Goal: Book appointment/travel/reservation: Book appointment/travel/reservation

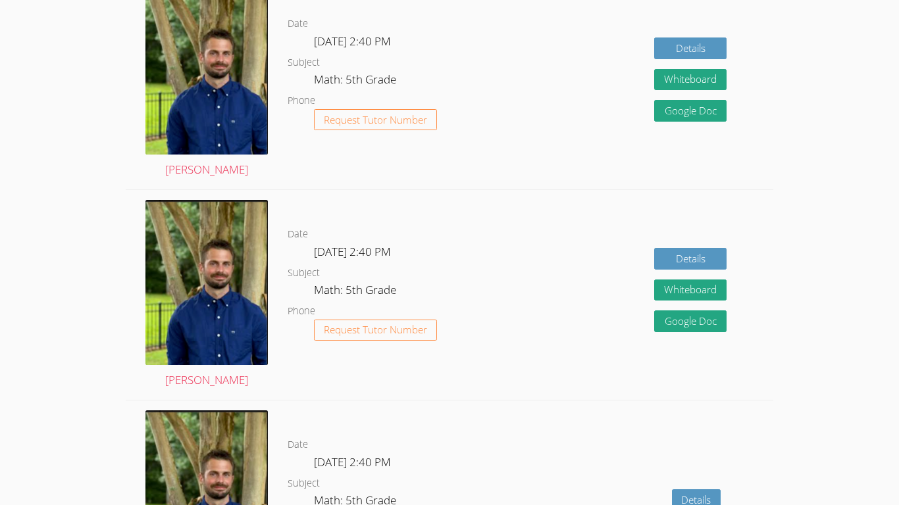
scroll to position [2242, 0]
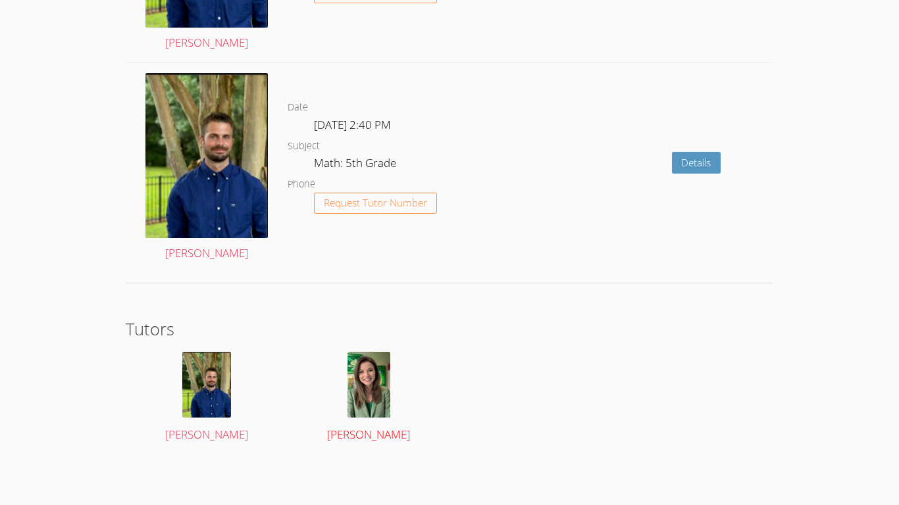
click at [366, 386] on img at bounding box center [368, 385] width 43 height 66
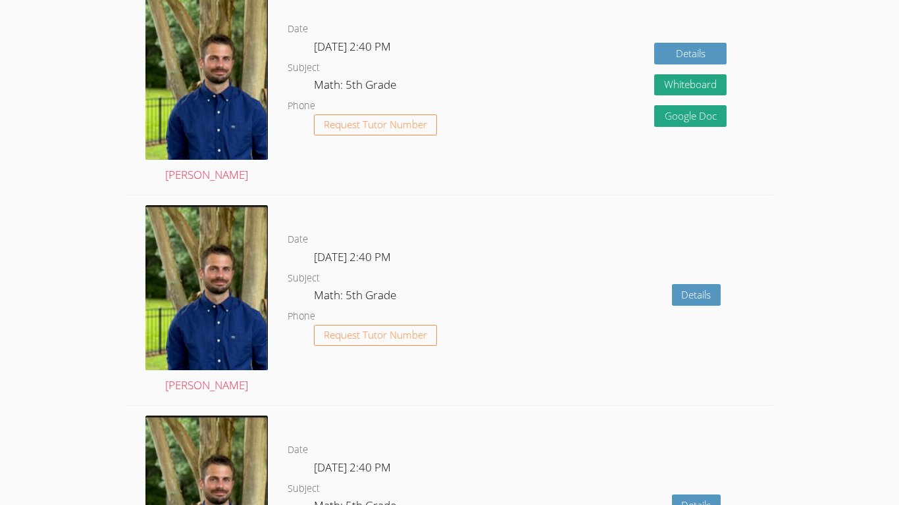
scroll to position [2242, 0]
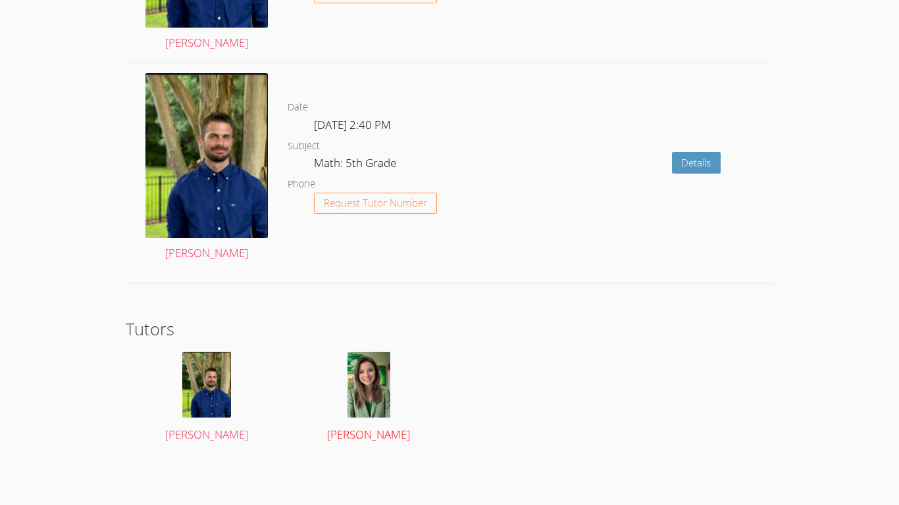
click at [363, 417] on img at bounding box center [368, 385] width 43 height 66
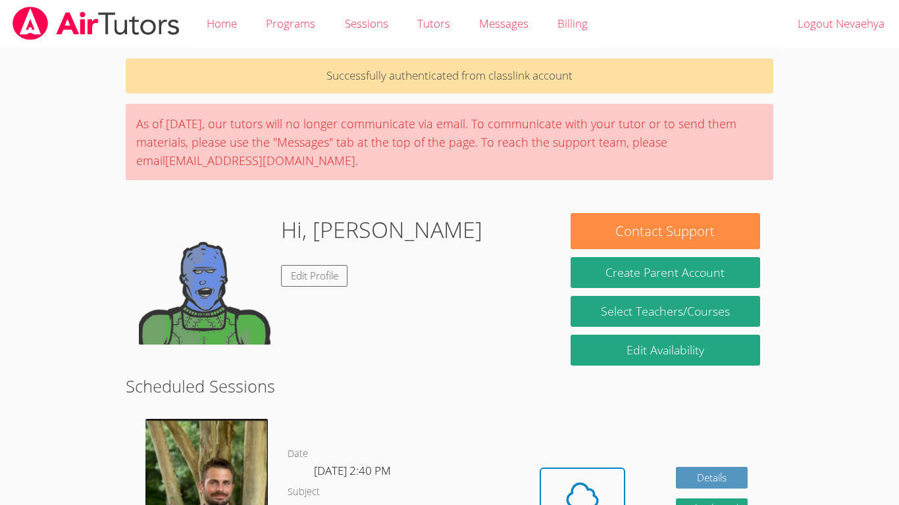
scroll to position [2242, 0]
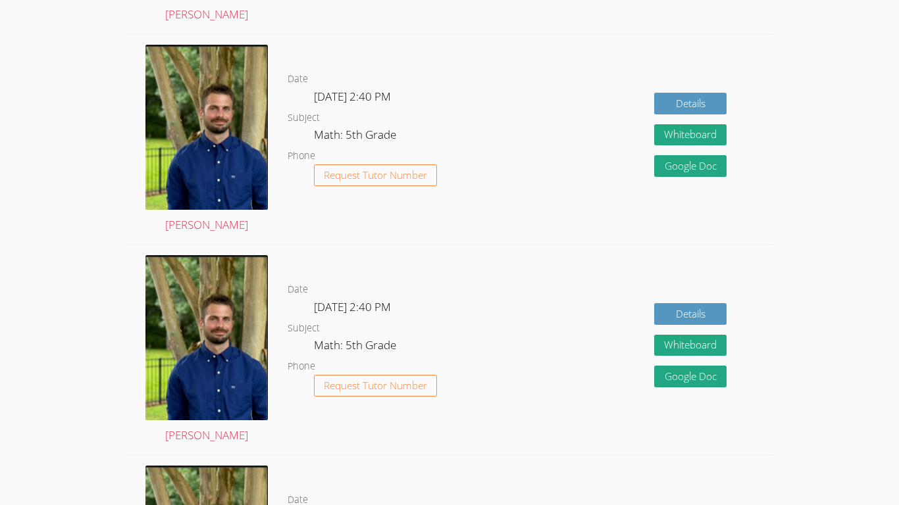
click at [509, 241] on div "Date Thu Sep 25, 2:40 PM Subject Math: 5th Grade Phone Request Tutor Number" at bounding box center [401, 140] width 226 height 210
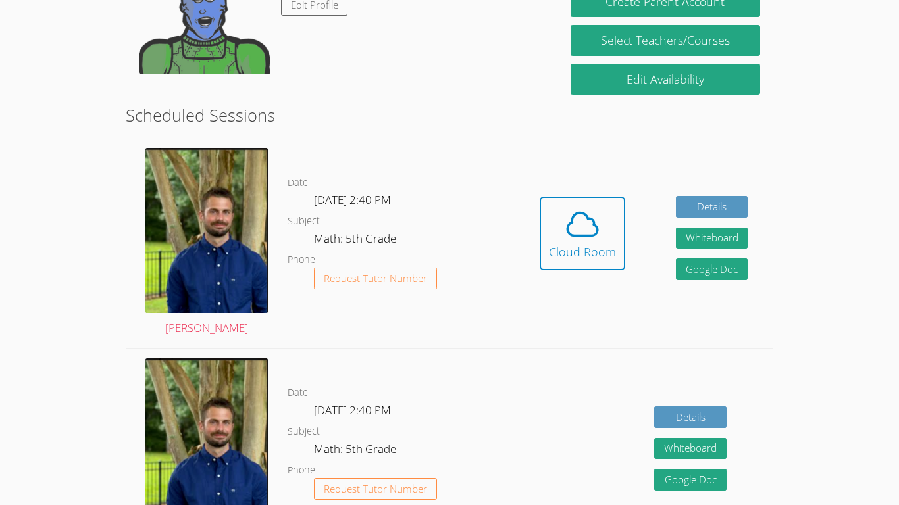
scroll to position [274, 0]
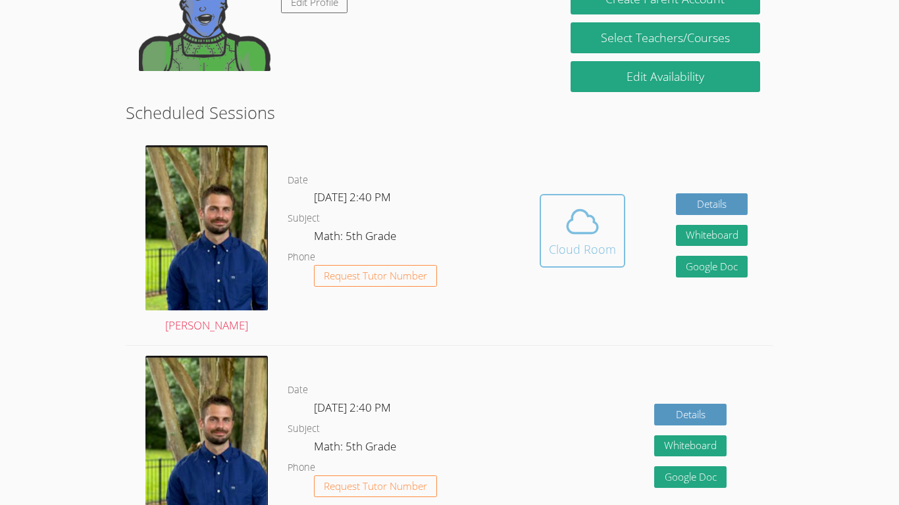
click at [594, 231] on icon at bounding box center [582, 221] width 37 height 37
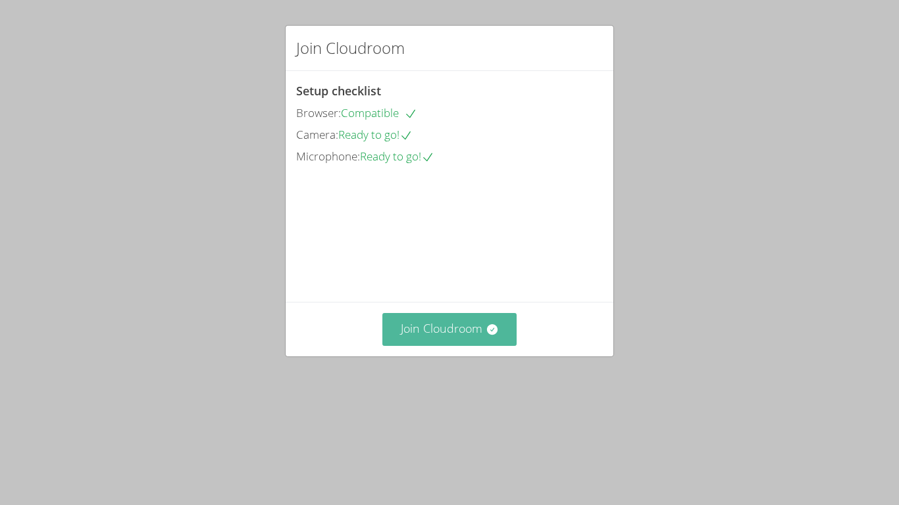
click at [422, 346] on button "Join Cloudroom" at bounding box center [449, 329] width 135 height 32
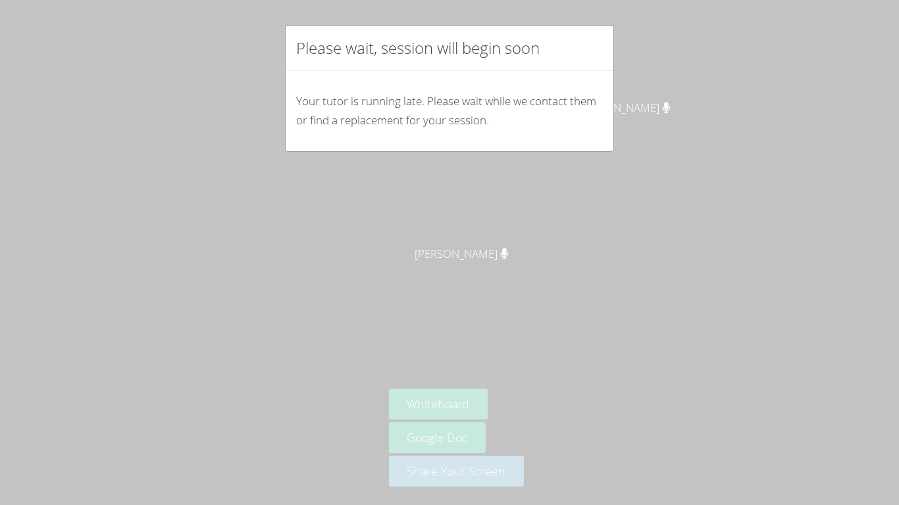
click at [629, 316] on div "Please wait, session will begin soon Your tutor is running late. Please wait wh…" at bounding box center [449, 252] width 899 height 505
click at [476, 122] on p "Your tutor is running late. Please wait while we contact them or find a replace…" at bounding box center [449, 111] width 307 height 38
click at [570, 131] on div "Your tutor is running late. Please wait while we contact them or find a replace…" at bounding box center [450, 111] width 328 height 80
click at [667, 171] on div "Please wait, session will begin soon Your tutor is running late. Please wait wh…" at bounding box center [449, 252] width 899 height 505
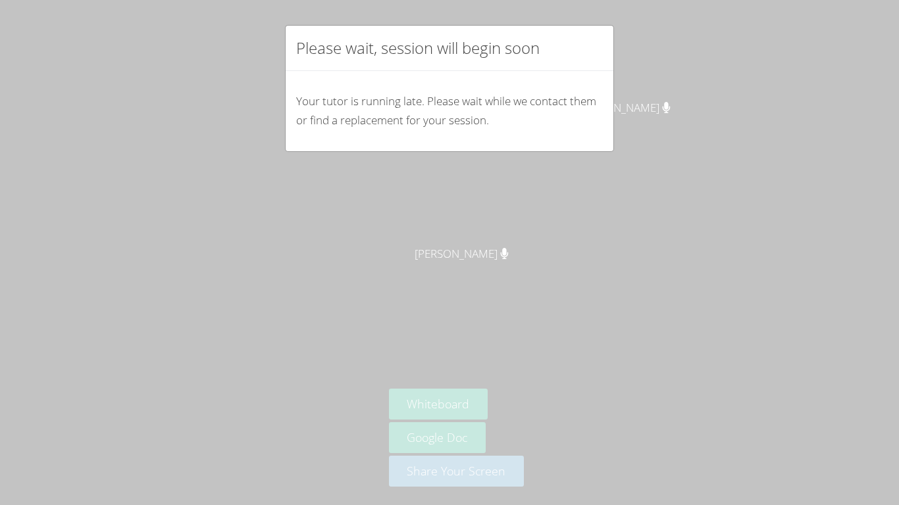
click at [667, 171] on div "Please wait, session will begin soon Your tutor is running late. Please wait wh…" at bounding box center [449, 252] width 899 height 505
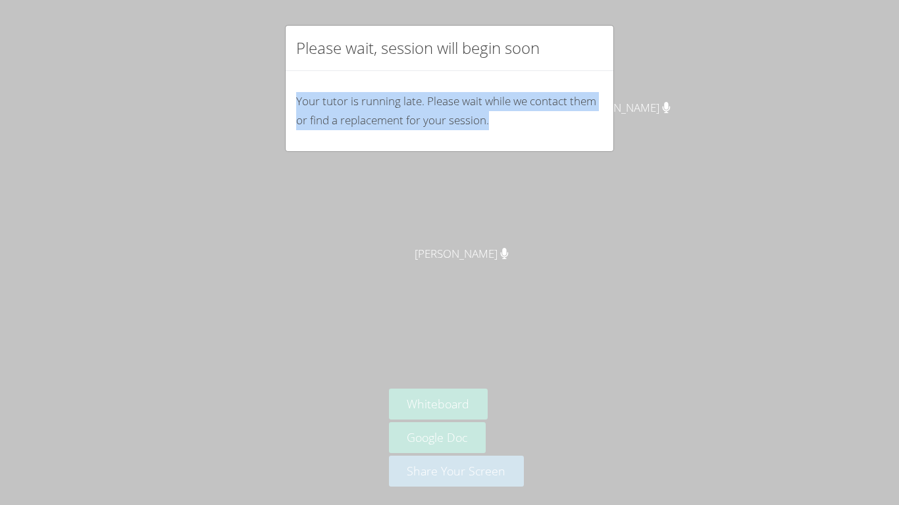
click at [667, 171] on div "Please wait, session will begin soon Your tutor is running late. Please wait wh…" at bounding box center [449, 252] width 899 height 505
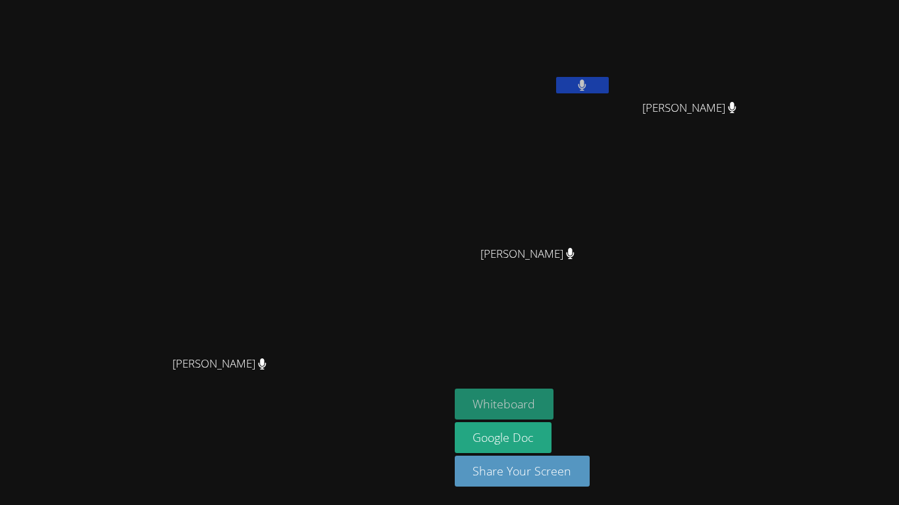
click at [554, 411] on button "Whiteboard" at bounding box center [504, 404] width 99 height 31
click at [739, 111] on icon at bounding box center [732, 107] width 14 height 11
